Goal: Check status: Check status

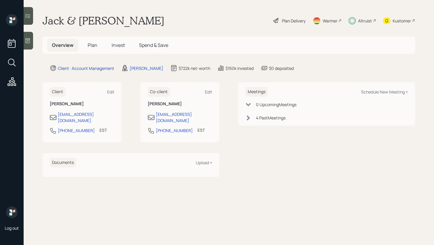
click at [119, 49] on h5 "Invest" at bounding box center [118, 45] width 23 height 13
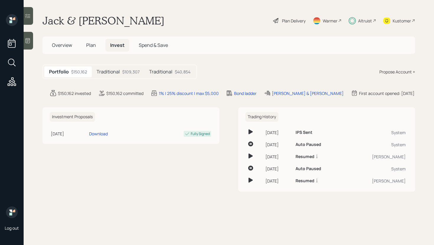
click at [126, 74] on div "$109,307" at bounding box center [130, 72] width 17 height 6
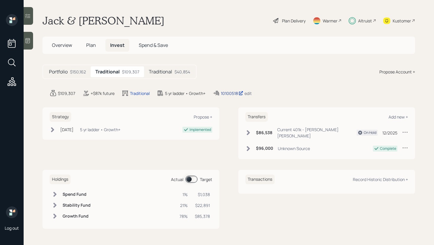
click at [231, 93] on div "10100518" at bounding box center [232, 93] width 22 height 6
click at [224, 94] on div "10100518" at bounding box center [232, 93] width 22 height 6
copy div "10100518"
drag, startPoint x: 232, startPoint y: 93, endPoint x: 325, endPoint y: 10, distance: 124.8
click at [0, 0] on div "Log out [PERSON_NAME] & [PERSON_NAME] Plan Delivery Warmer Altruist Kustomer Ov…" at bounding box center [217, 122] width 434 height 245
